Goal: Information Seeking & Learning: Learn about a topic

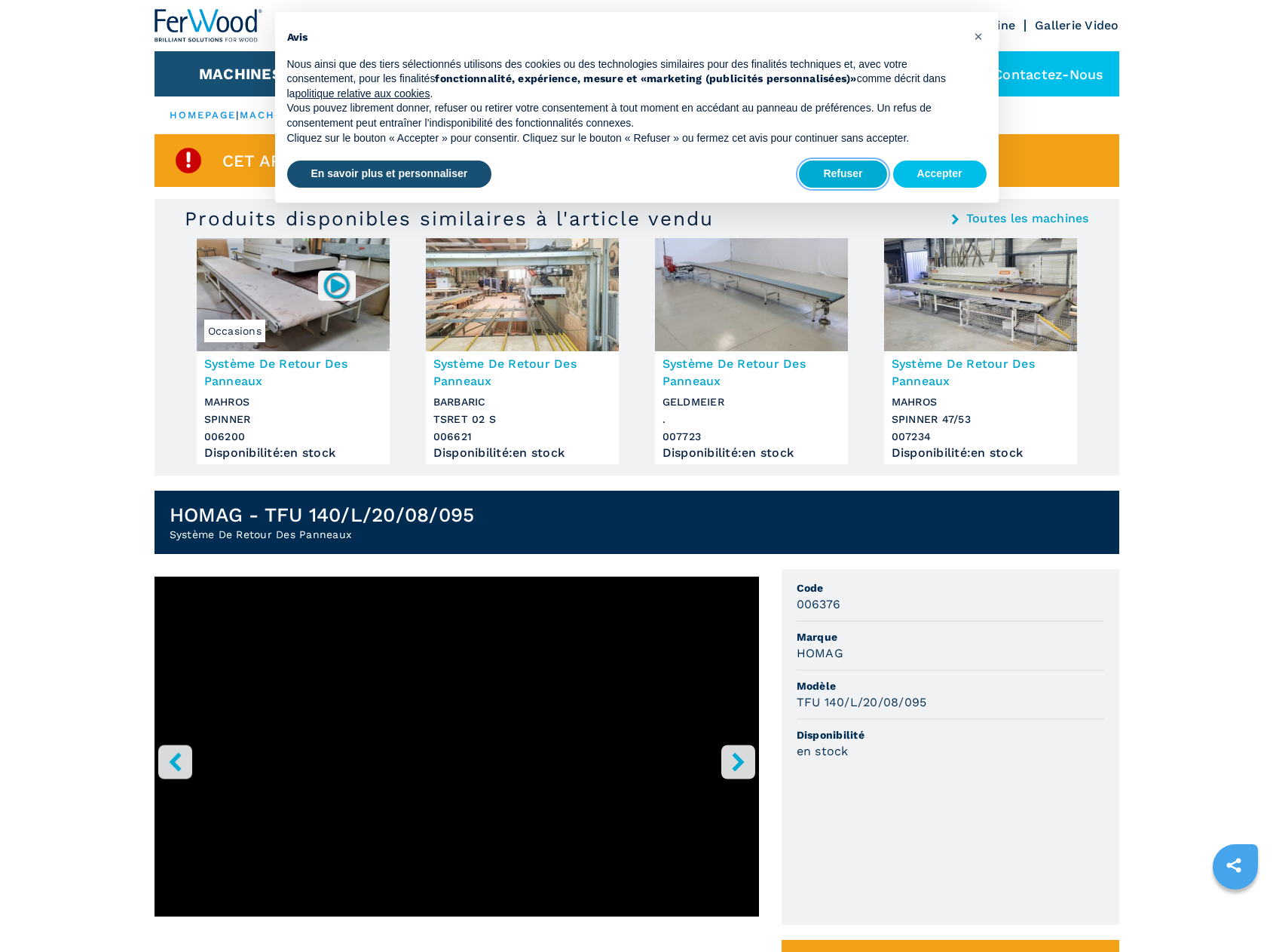
click at [856, 176] on button "Refuser" at bounding box center [843, 174] width 87 height 28
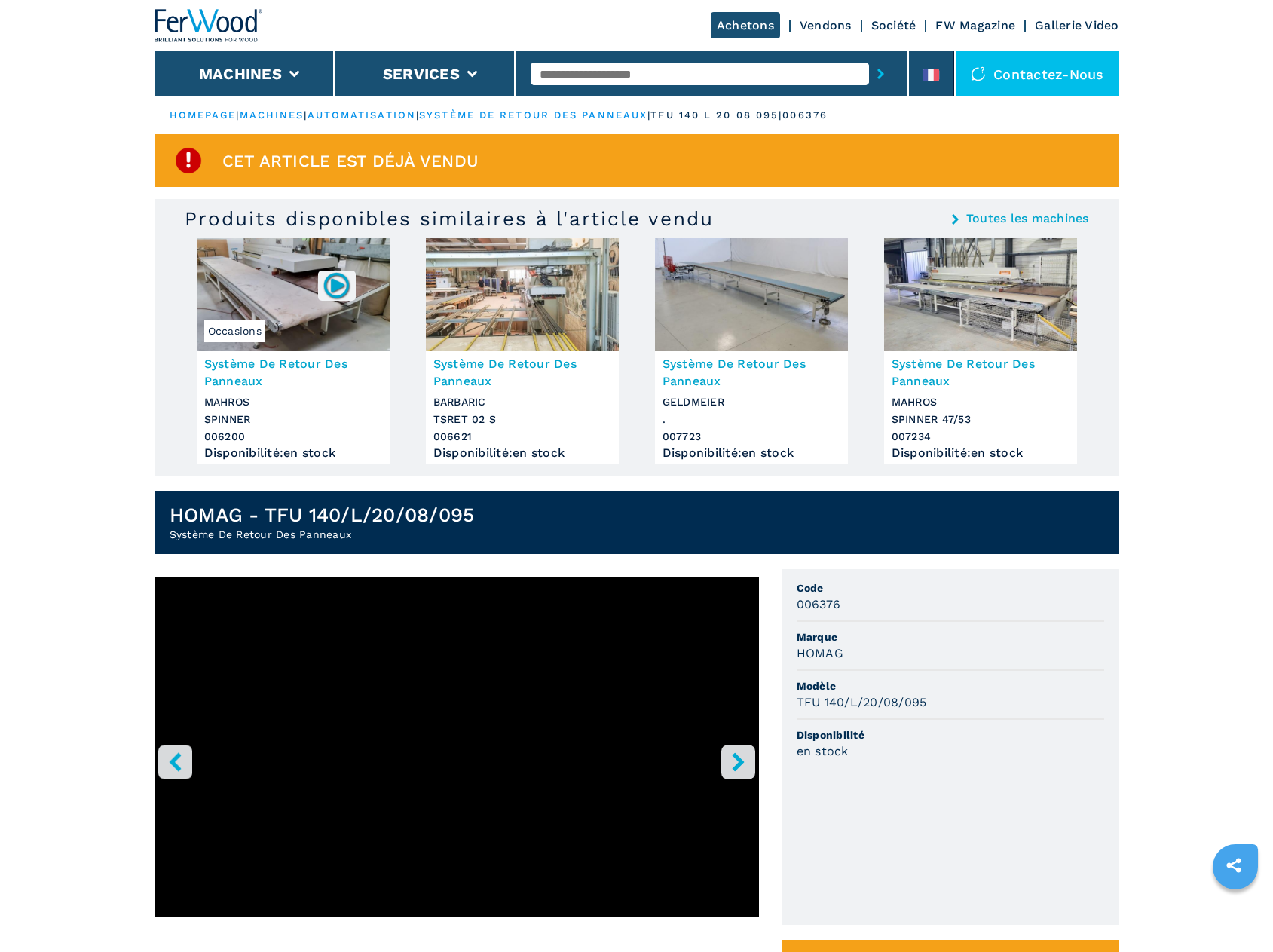
click at [576, 108] on ul "HOMEPAGE | machines | automatisation | système de retour des panneaux | tfu 140…" at bounding box center [637, 116] width 964 height 38
click at [569, 112] on link "système de retour des panneaux" at bounding box center [533, 115] width 229 height 11
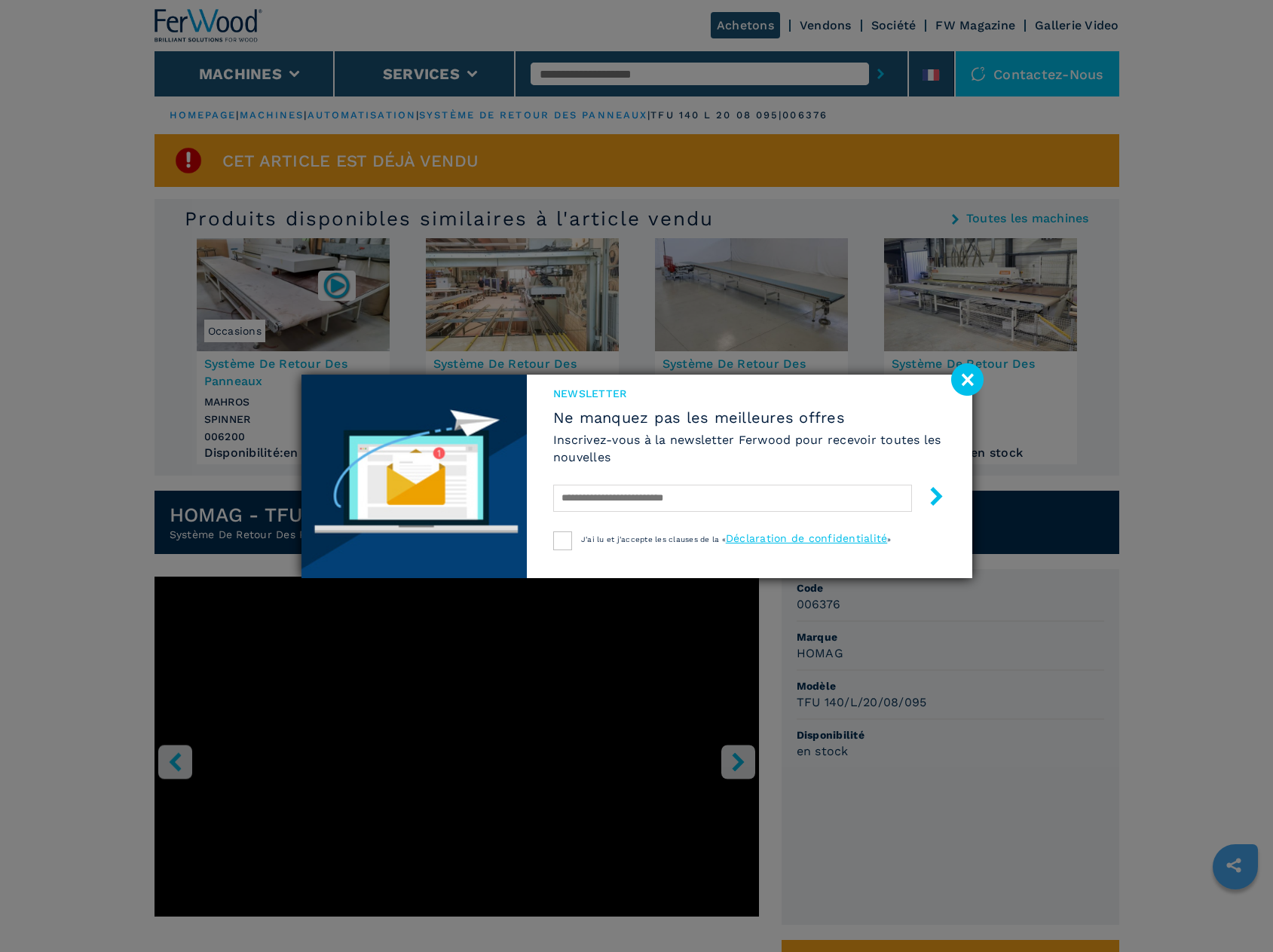
click at [968, 379] on image at bounding box center [967, 380] width 32 height 32
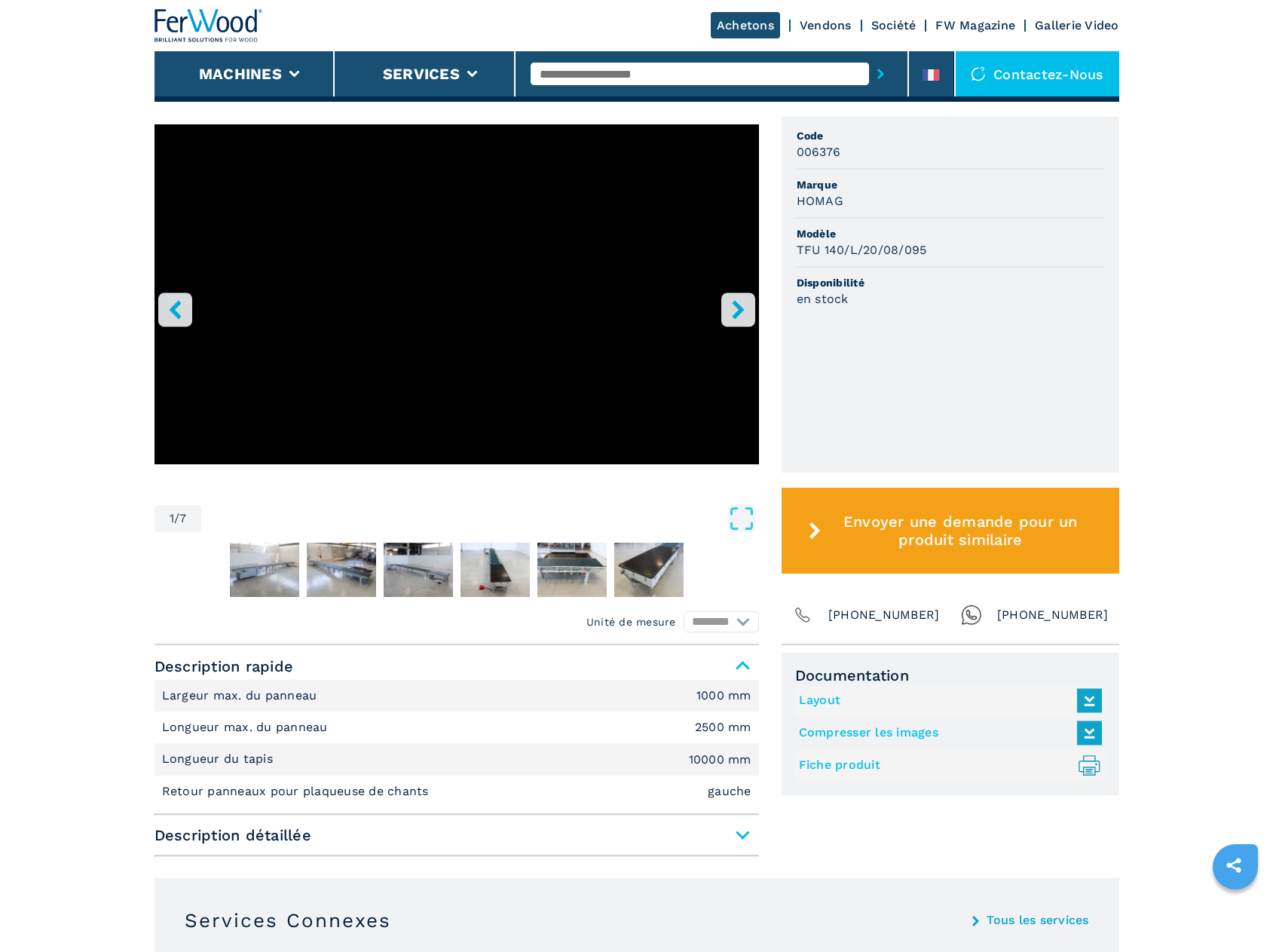
scroll to position [829, 0]
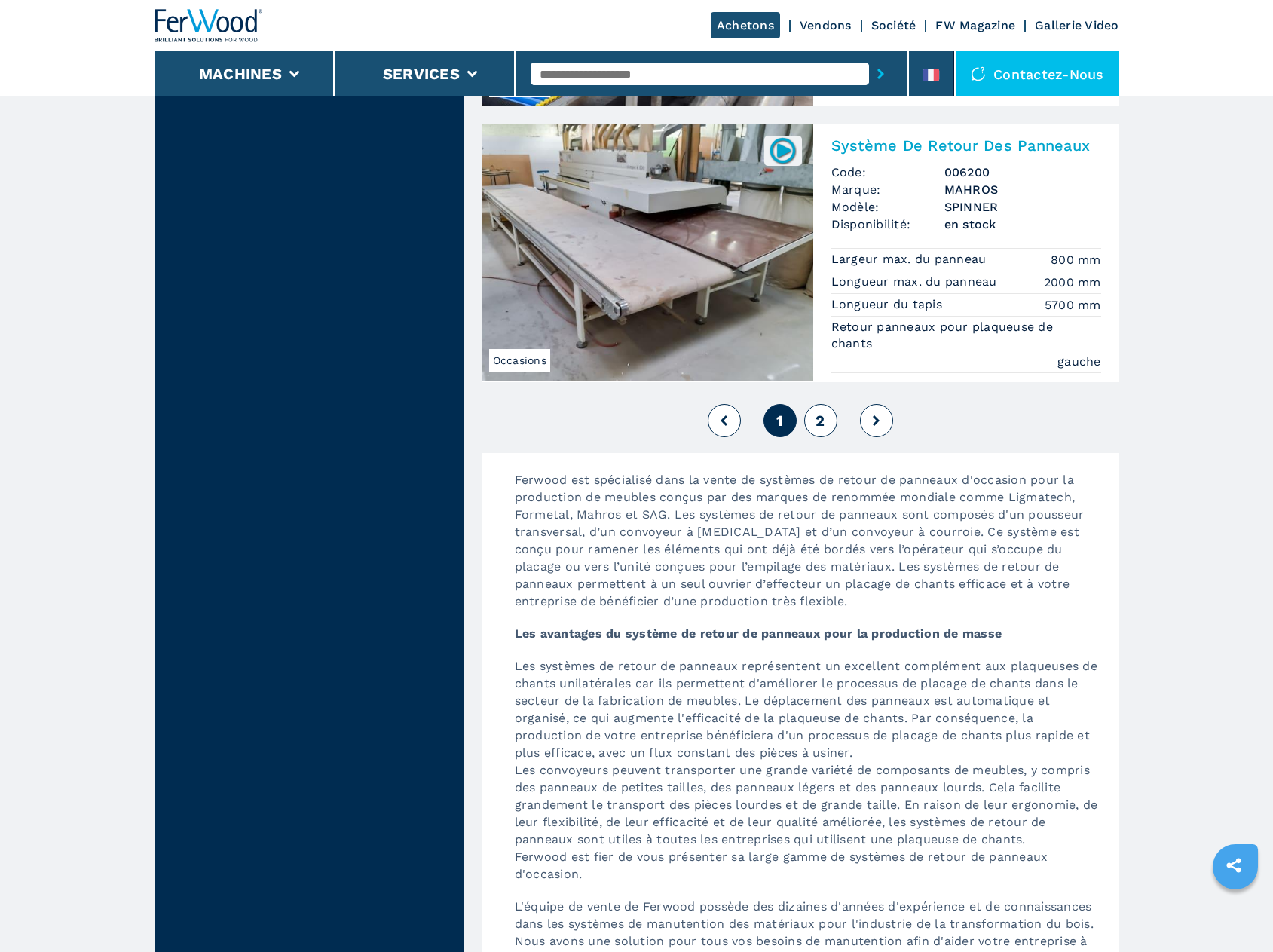
scroll to position [3391, 0]
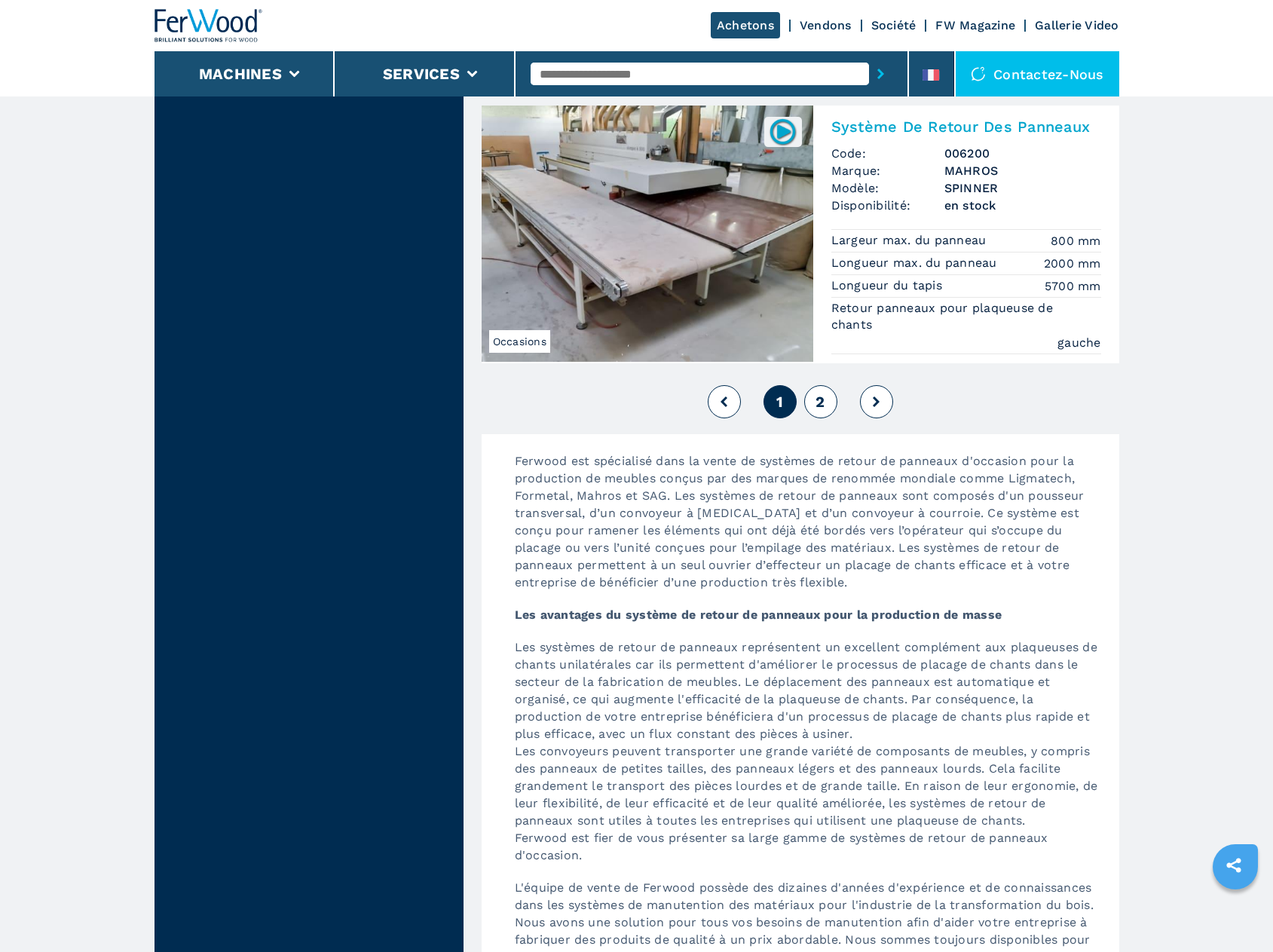
click at [810, 401] on button "2" at bounding box center [820, 401] width 33 height 33
